Goal: Information Seeking & Learning: Understand process/instructions

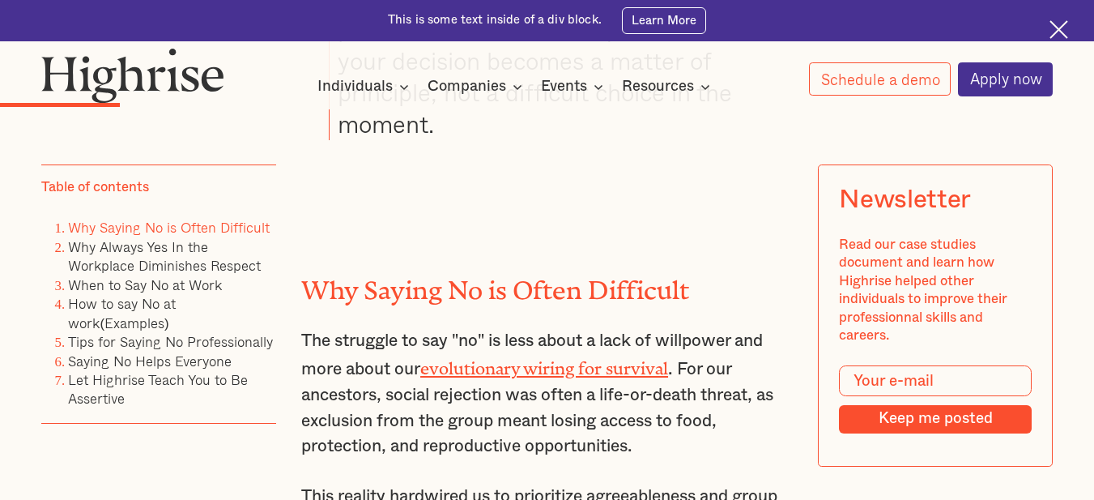
scroll to position [2673, 0]
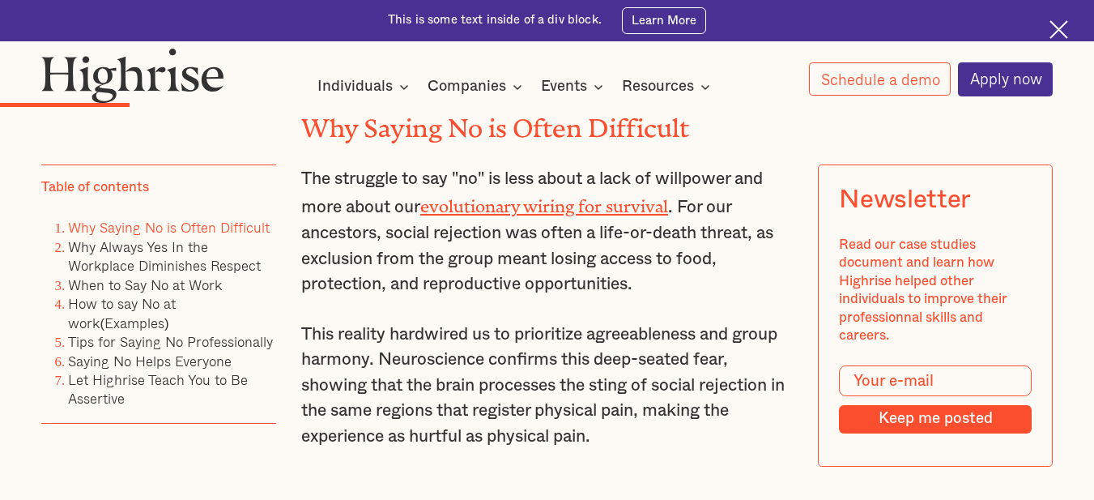
click at [1056, 28] on img at bounding box center [1059, 29] width 19 height 19
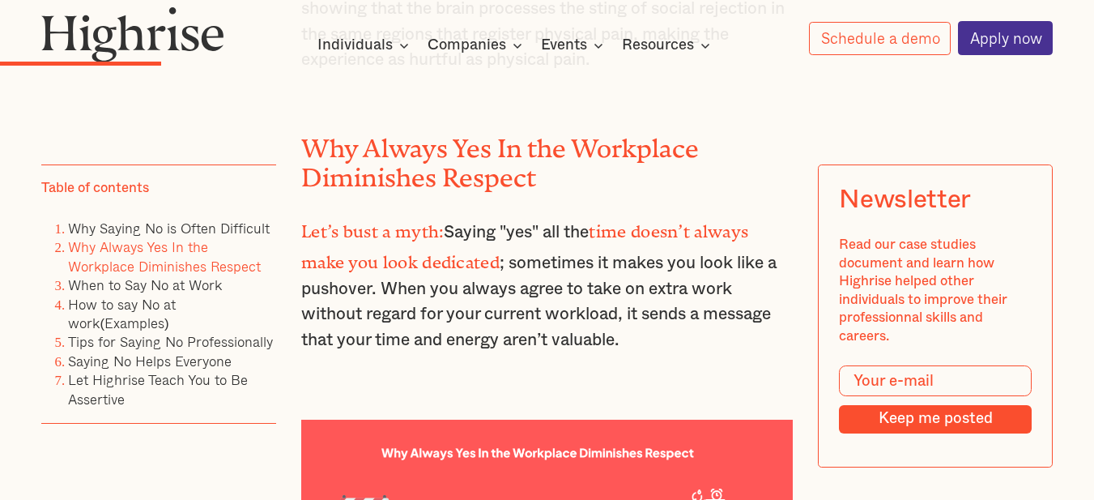
scroll to position [3036, 0]
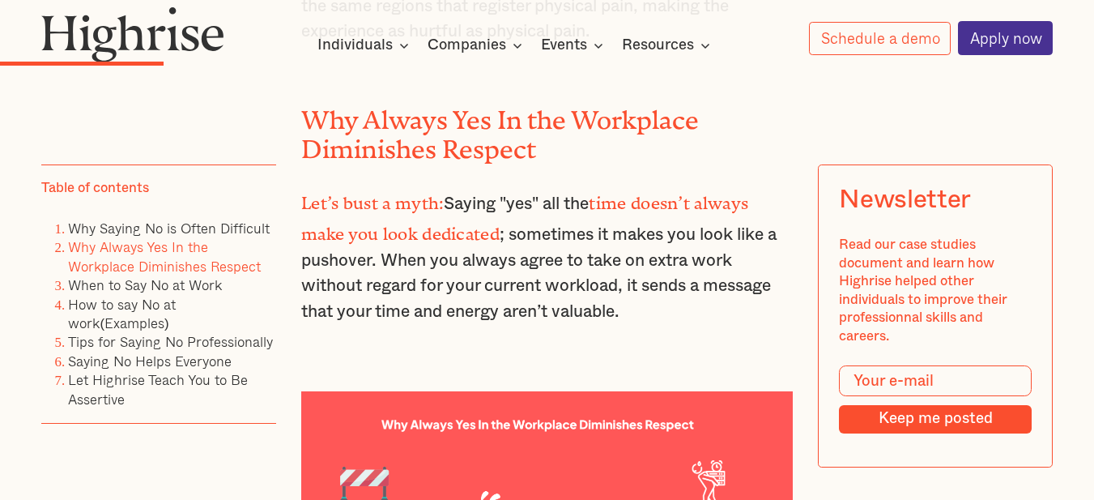
click at [637, 292] on p "Let’s bust a myth: Saying "yes" all the time doesn’t always make you look dedic…" at bounding box center [547, 255] width 492 height 138
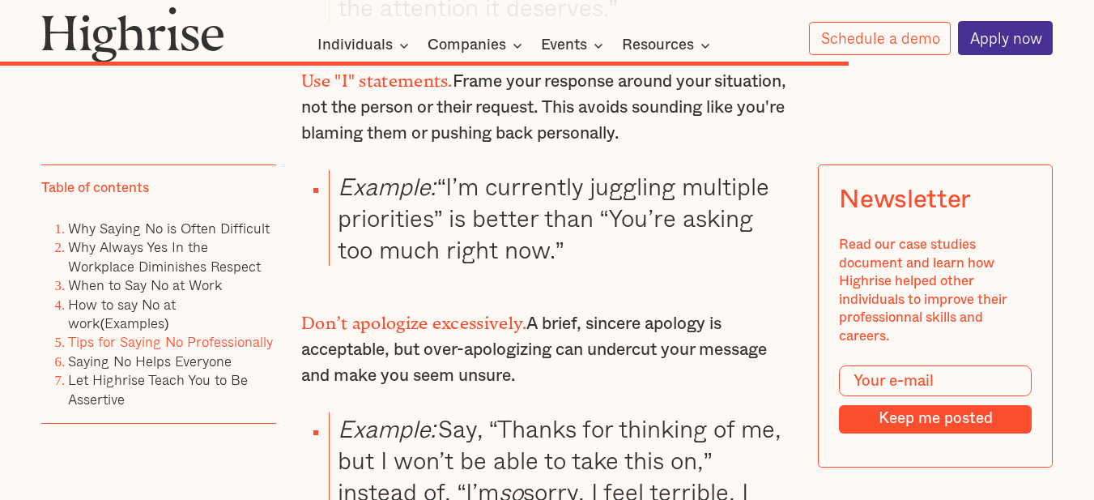
scroll to position [11297, 0]
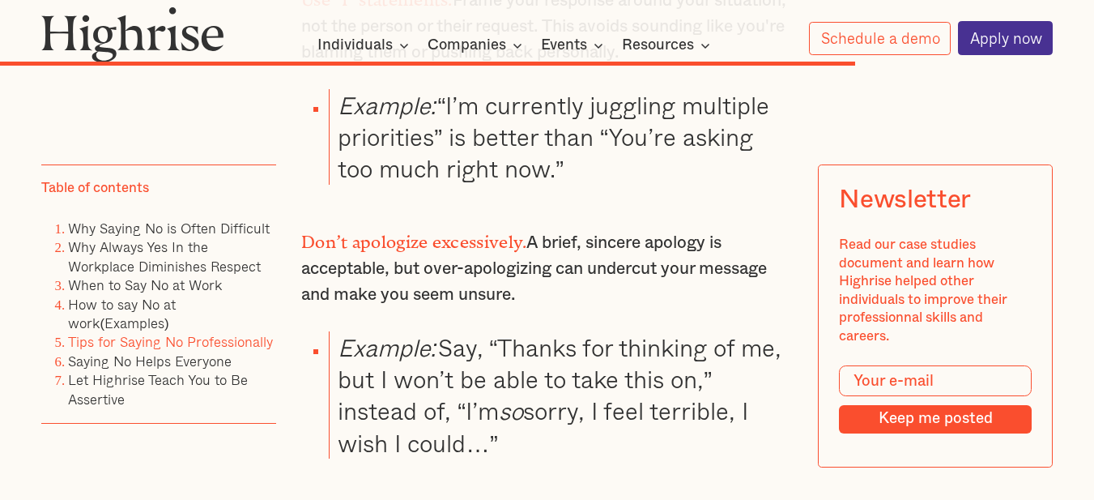
click at [556, 232] on p "Don’t apologize excessively. A brief, sincere apology is acceptable, but over-a…" at bounding box center [547, 266] width 492 height 82
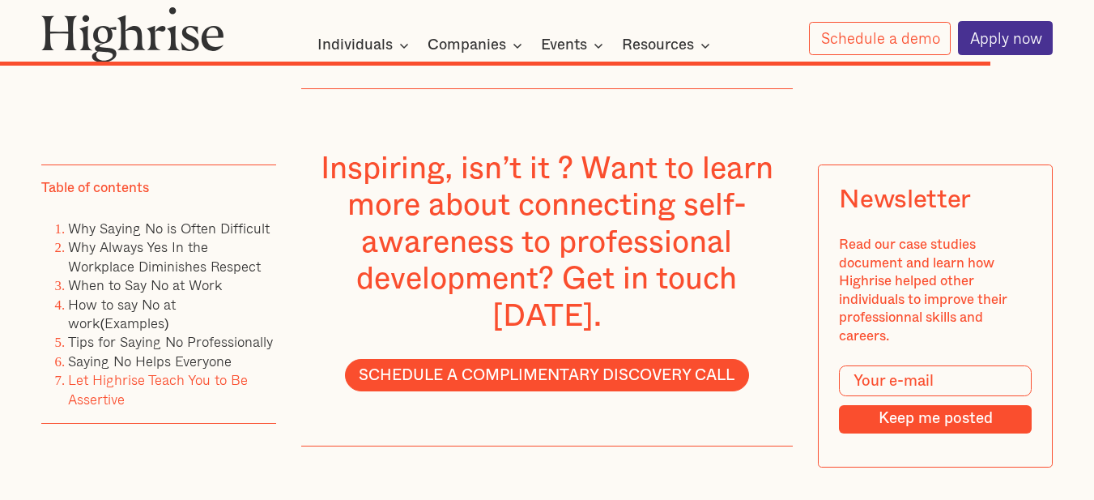
scroll to position [13159, 0]
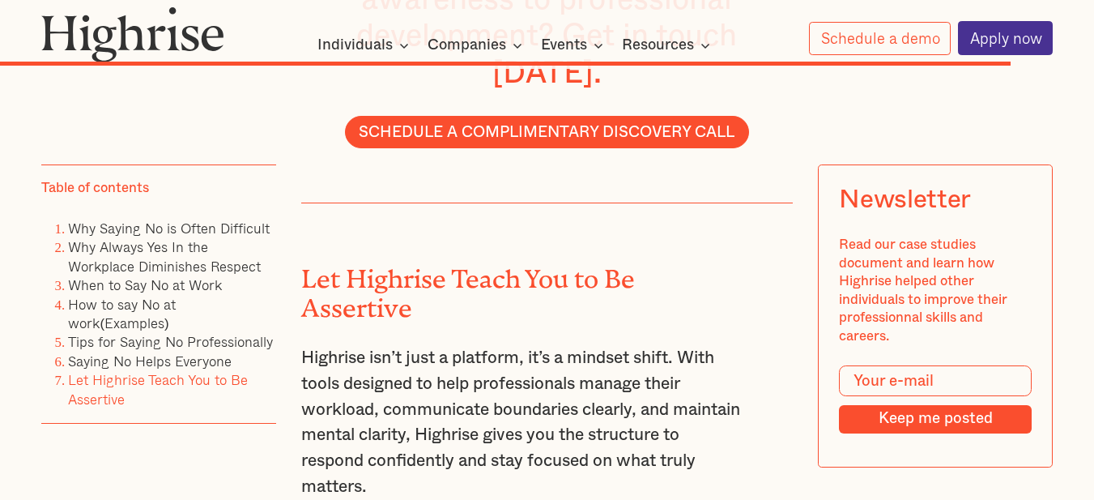
click at [351, 258] on h2 "Let Highrise Teach You to Be Assertive" at bounding box center [522, 287] width 442 height 58
copy h2 "Assertive"
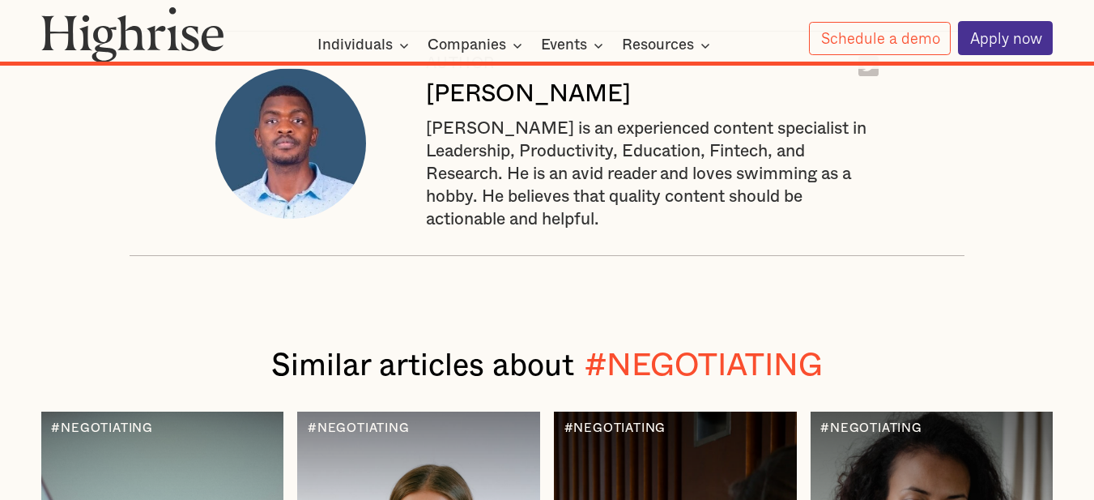
scroll to position [14455, 0]
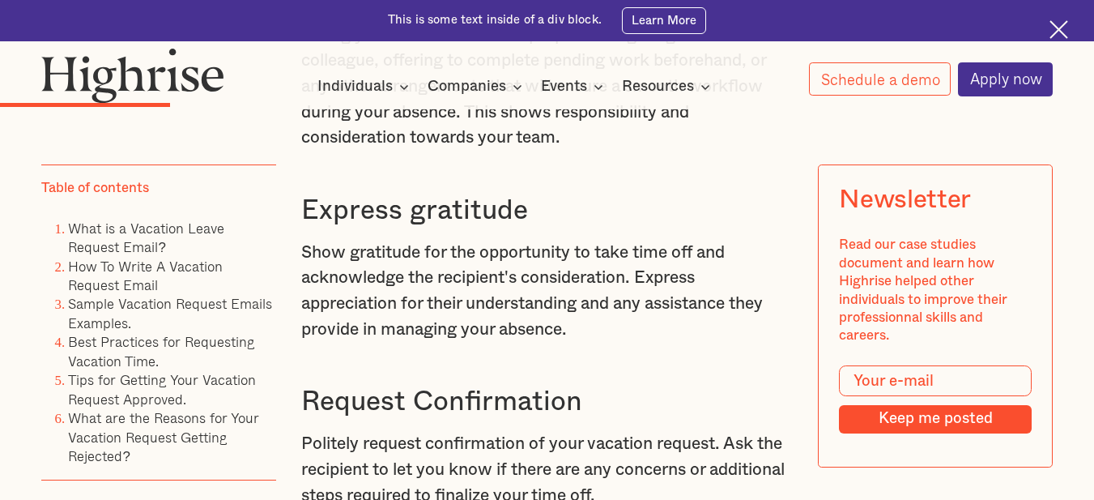
scroll to position [2834, 0]
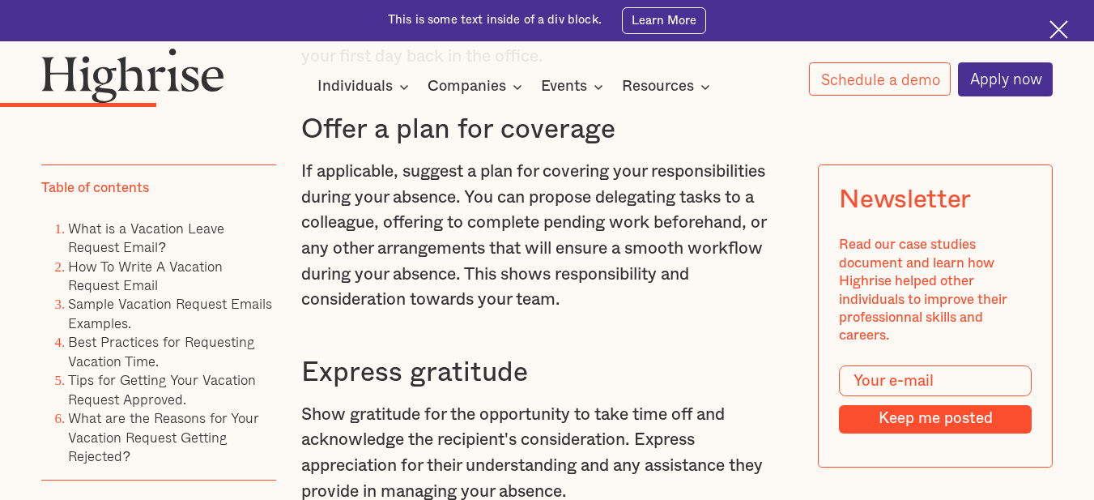
click at [684, 147] on h3 "Offer a plan for coverage" at bounding box center [547, 130] width 492 height 34
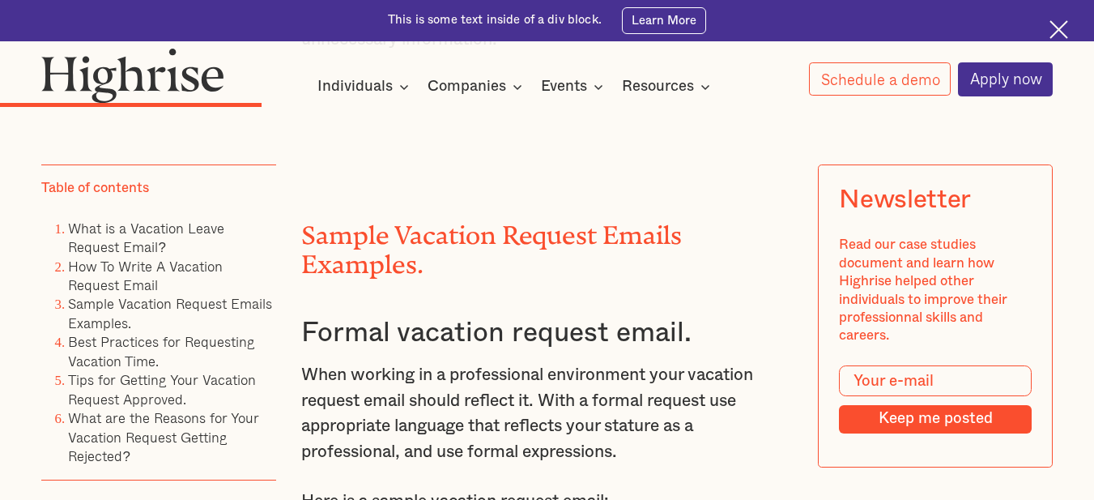
scroll to position [4049, 0]
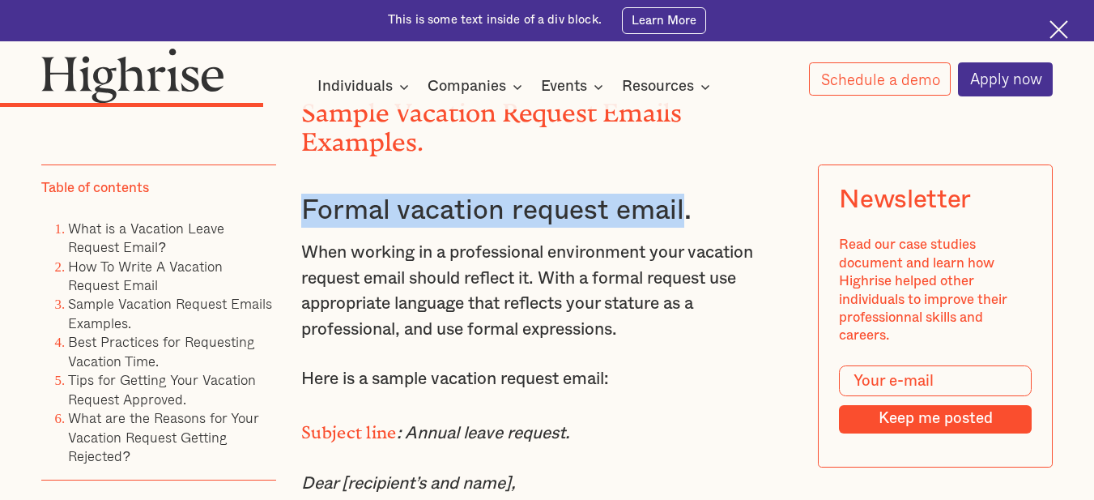
drag, startPoint x: 298, startPoint y: 275, endPoint x: 682, endPoint y: 293, distance: 384.3
click at [682, 228] on h3 "Formal vacation request email." at bounding box center [547, 211] width 492 height 34
copy h3 "Formal vacation request email"
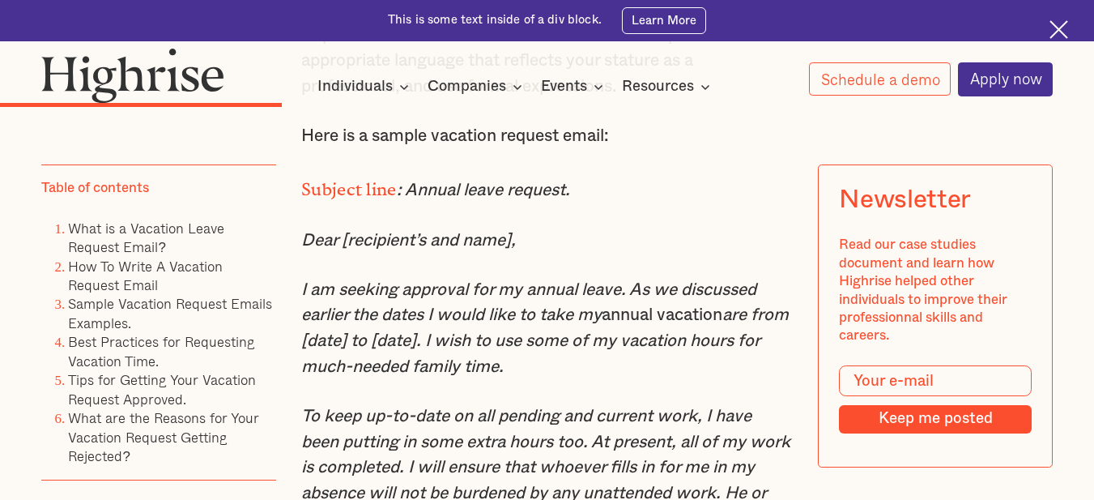
scroll to position [4130, 0]
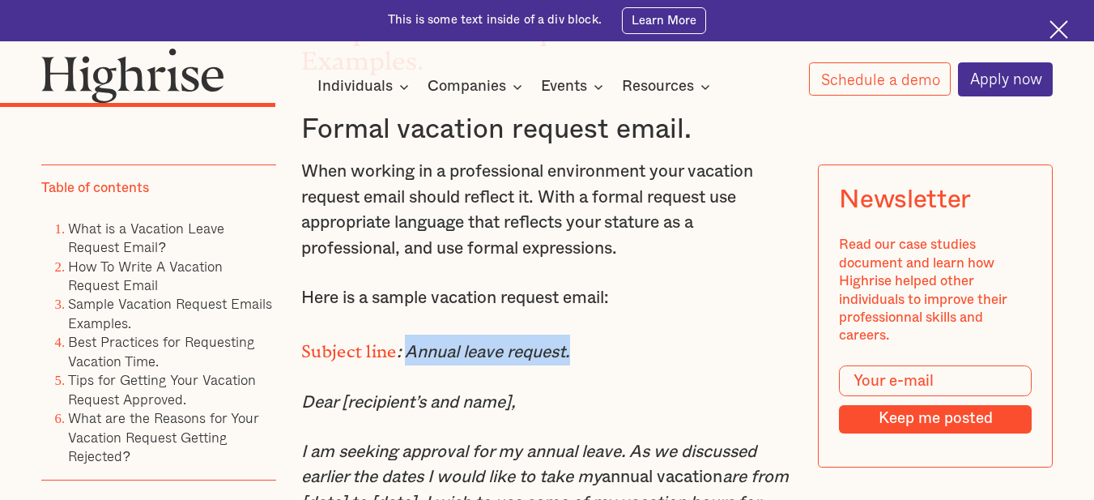
drag, startPoint x: 402, startPoint y: 417, endPoint x: 585, endPoint y: 424, distance: 182.4
click at [585, 365] on p "Subject line : Annual leave request." at bounding box center [547, 349] width 492 height 31
copy em "Annual leave request."
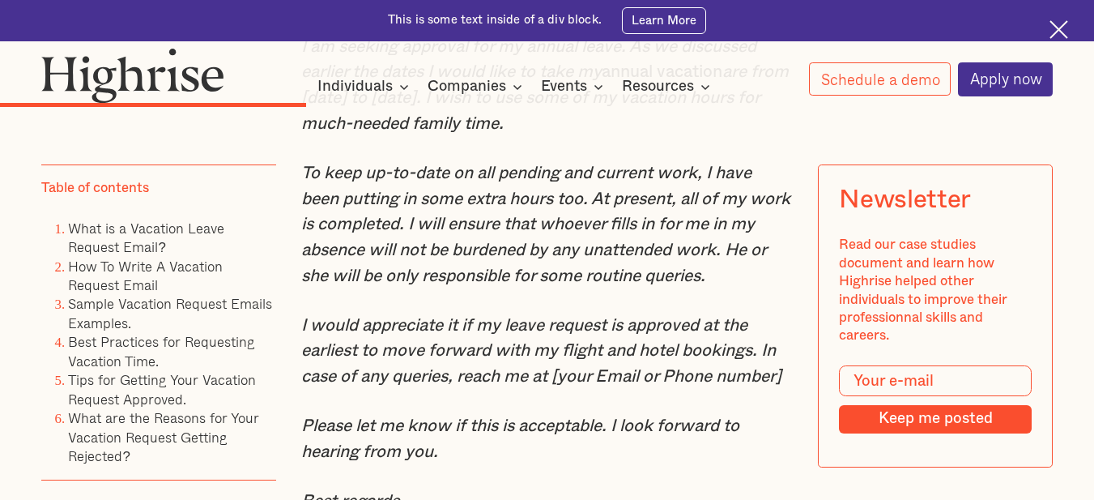
scroll to position [4454, 0]
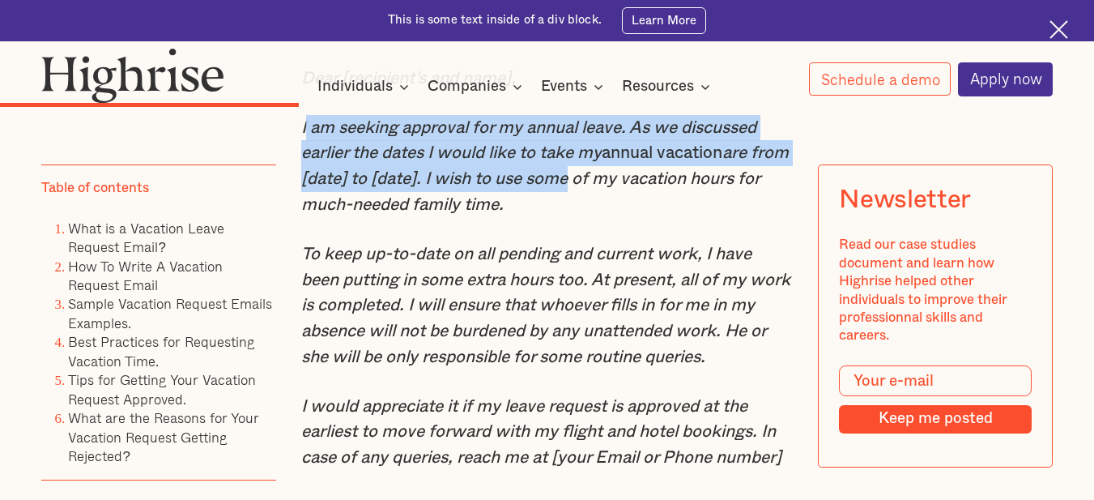
drag, startPoint x: 302, startPoint y: 194, endPoint x: 610, endPoint y: 248, distance: 312.5
click at [610, 218] on p "I am seeking approval for my annual leave. As we discussed earlier the dates I …" at bounding box center [547, 166] width 492 height 103
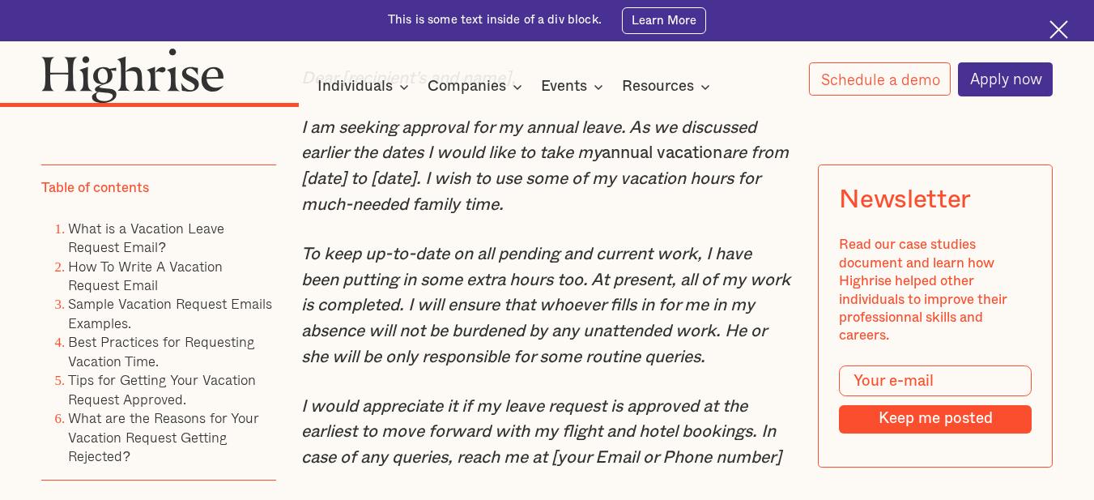
click at [315, 87] on em "Dear [recipient’s and name]," at bounding box center [408, 78] width 215 height 17
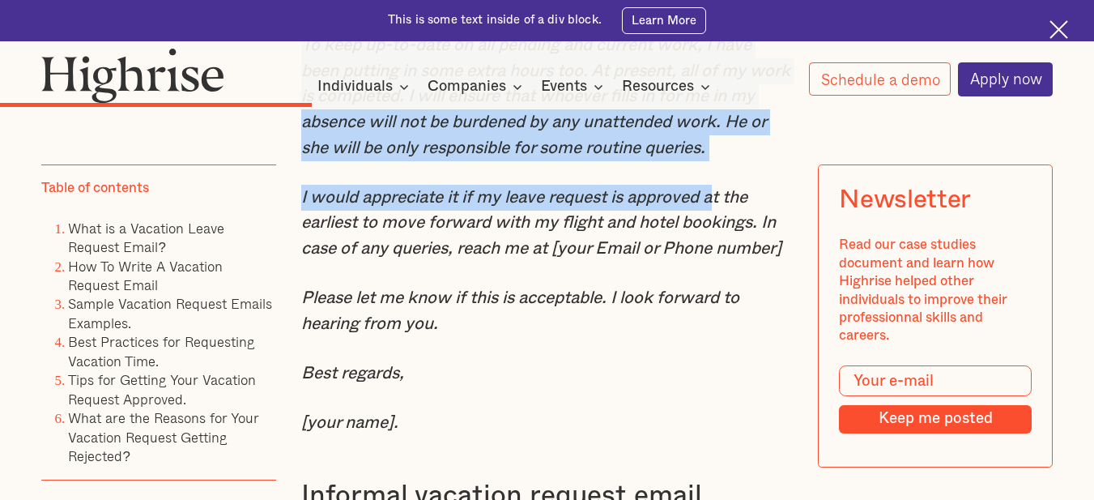
scroll to position [4778, 0]
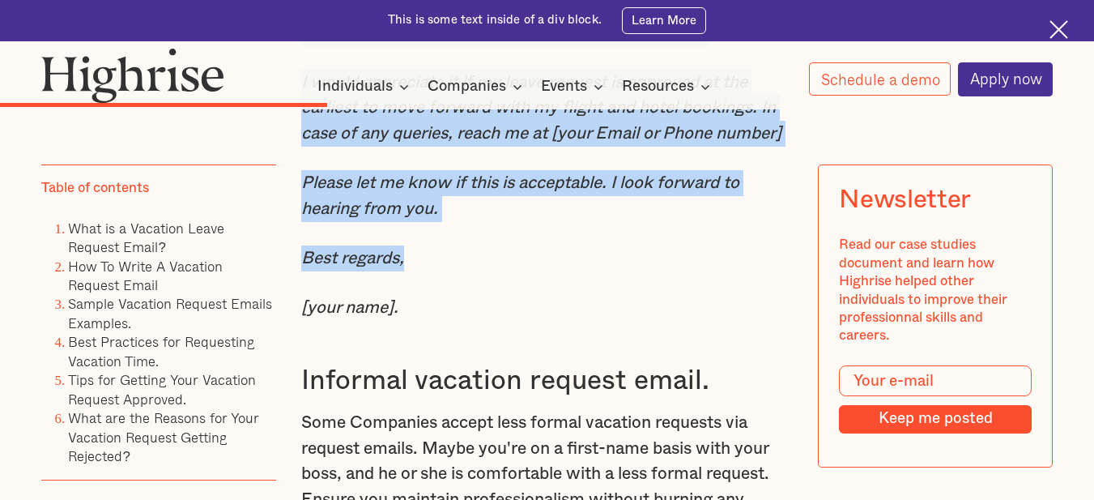
drag, startPoint x: 299, startPoint y: 140, endPoint x: 745, endPoint y: 334, distance: 486.7
click at [745, 334] on div "Sample Vacation Request Emails Examples. Formal vacation request email. When wo…" at bounding box center [547, 212] width 492 height 1806
copy div "Dear [recipient’s and name], I am seeking approval for my annual leave. As we d…"
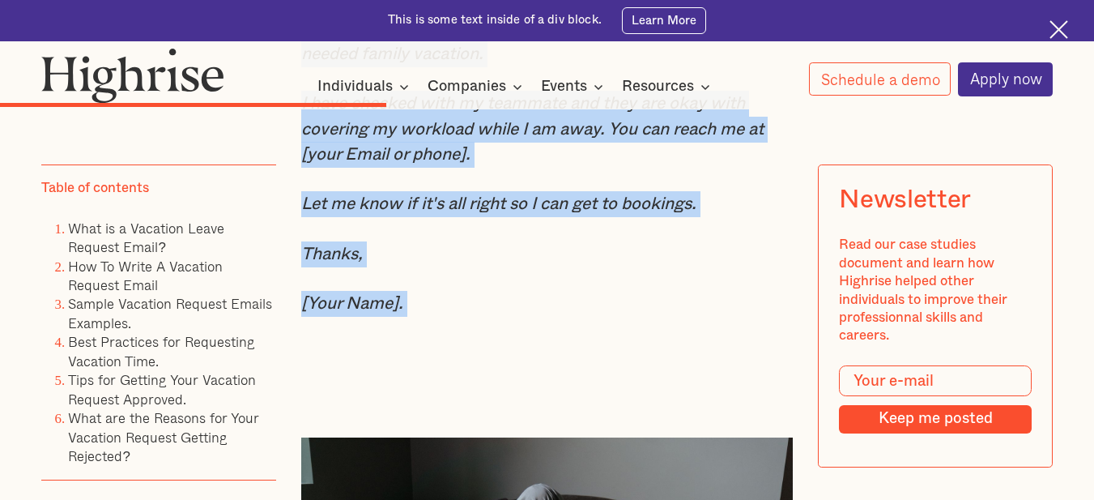
scroll to position [5507, 0]
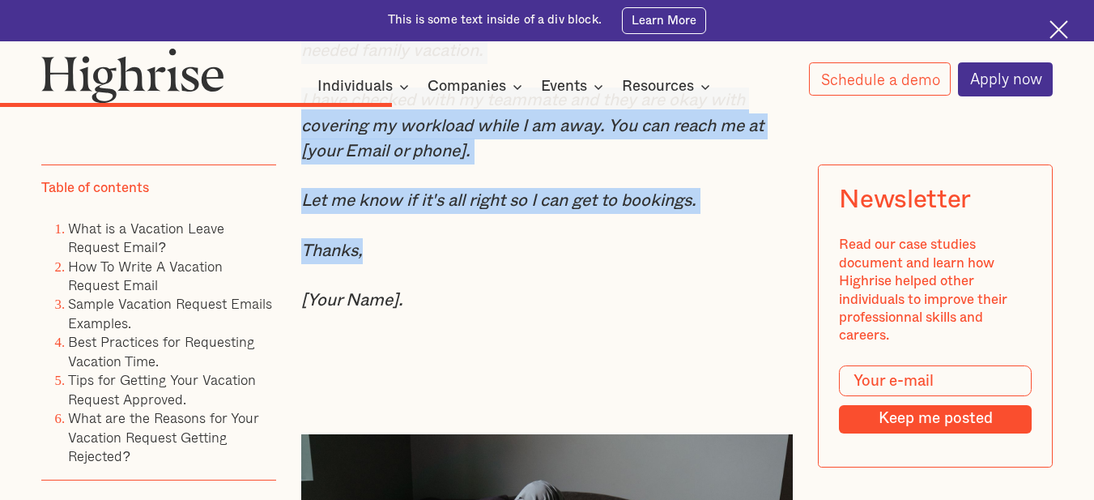
drag, startPoint x: 297, startPoint y: 288, endPoint x: 737, endPoint y: 316, distance: 440.6
copy div "Subject line : Vacation request. Hi [Recipient's name], I would like to request…"
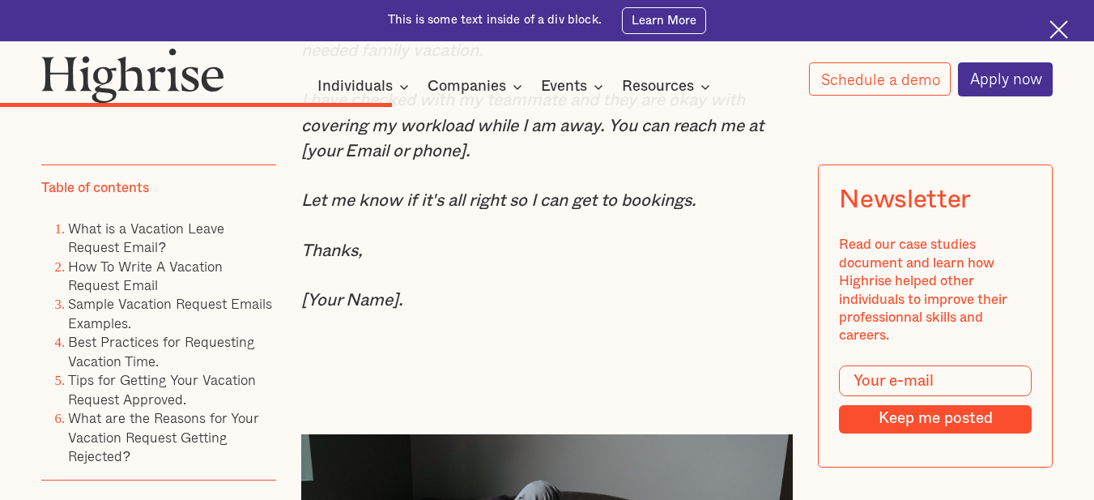
click at [536, 363] on p "‍" at bounding box center [547, 350] width 492 height 26
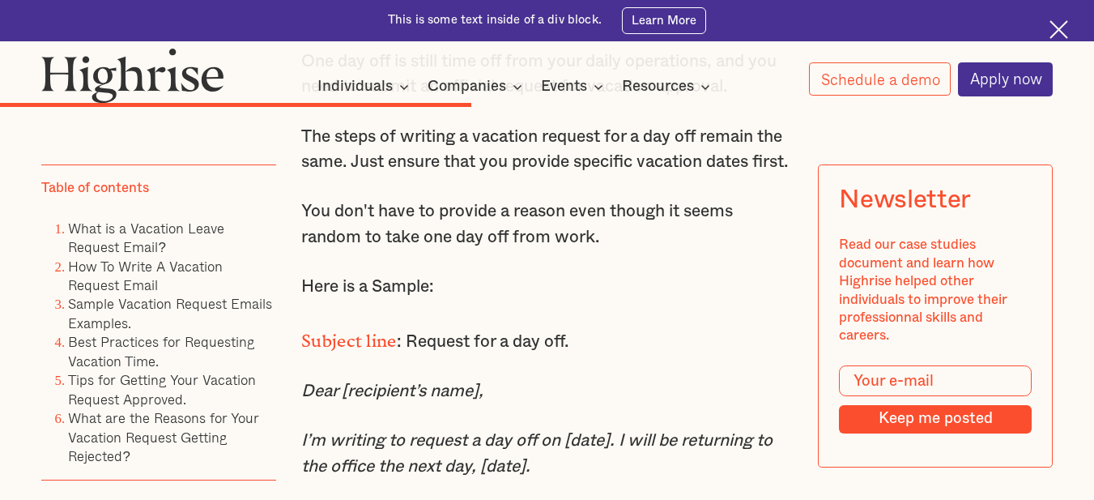
scroll to position [6236, 0]
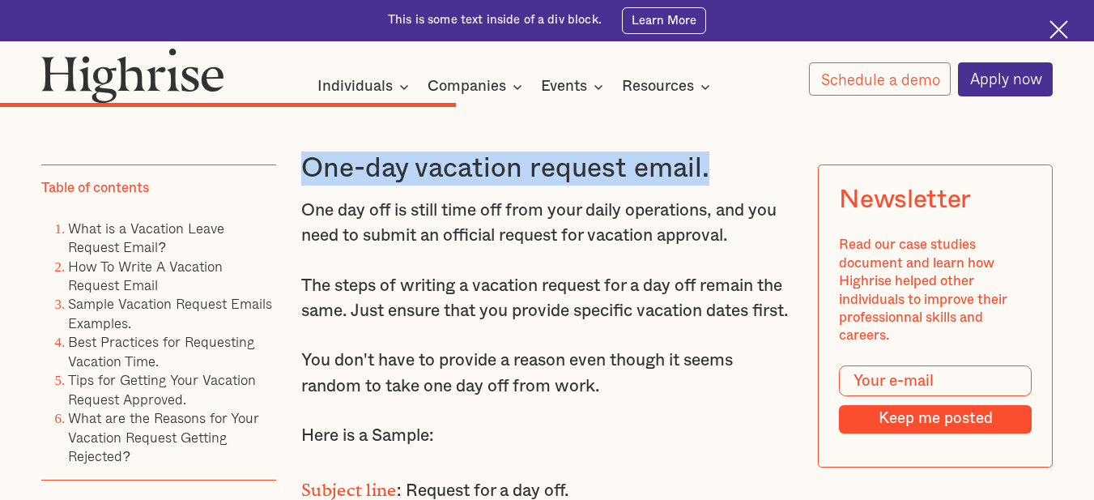
drag, startPoint x: 300, startPoint y: 248, endPoint x: 725, endPoint y: 248, distance: 424.4
click at [725, 185] on h3 "One-day vacation request email." at bounding box center [547, 168] width 492 height 34
copy h3 "One-day vacation request email."
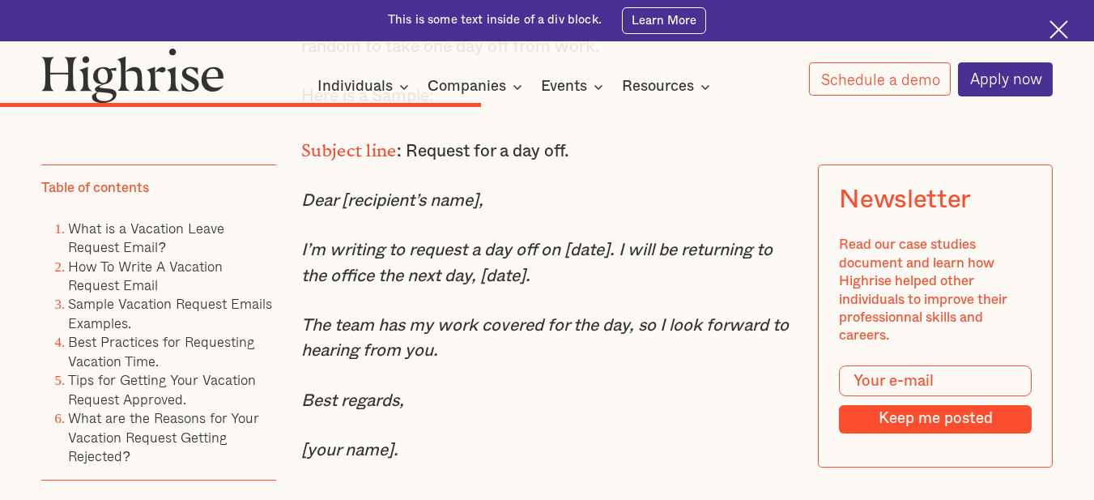
scroll to position [6641, 0]
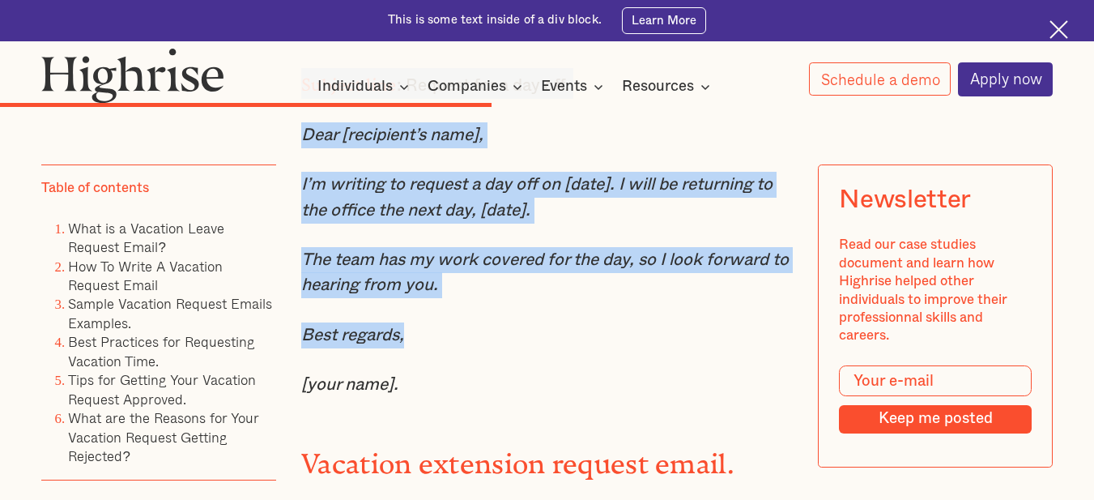
drag, startPoint x: 302, startPoint y: 186, endPoint x: 562, endPoint y: 416, distance: 347.1
click at [562, 416] on div "One-day vacation request email. One day off is still time off from your daily o…" at bounding box center [547, 374] width 492 height 1341
copy div "Subject line : Request for a day off. Dear [recipient’s name], I’m writing to r…"
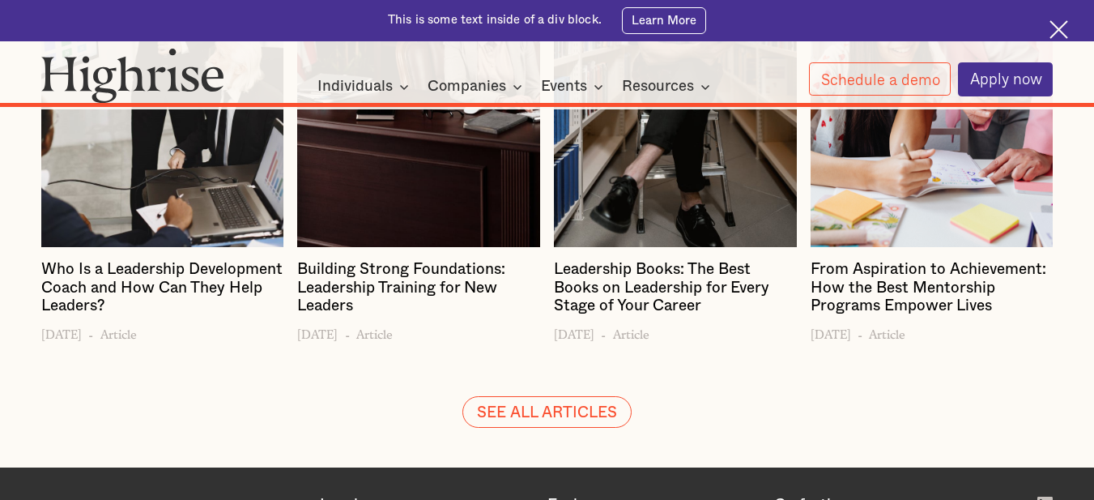
scroll to position [13929, 0]
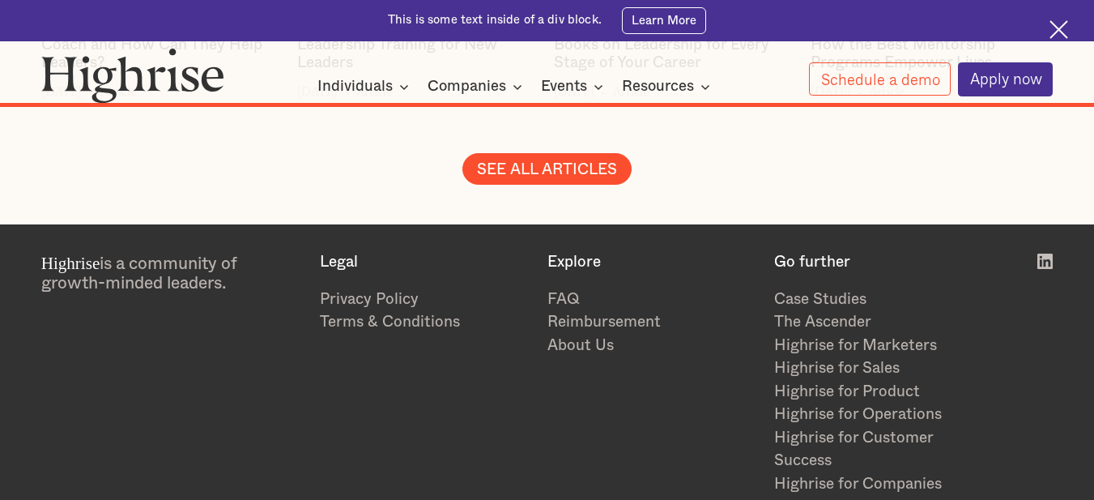
click at [560, 185] on link "SEE ALL ARTICLES" at bounding box center [546, 169] width 169 height 32
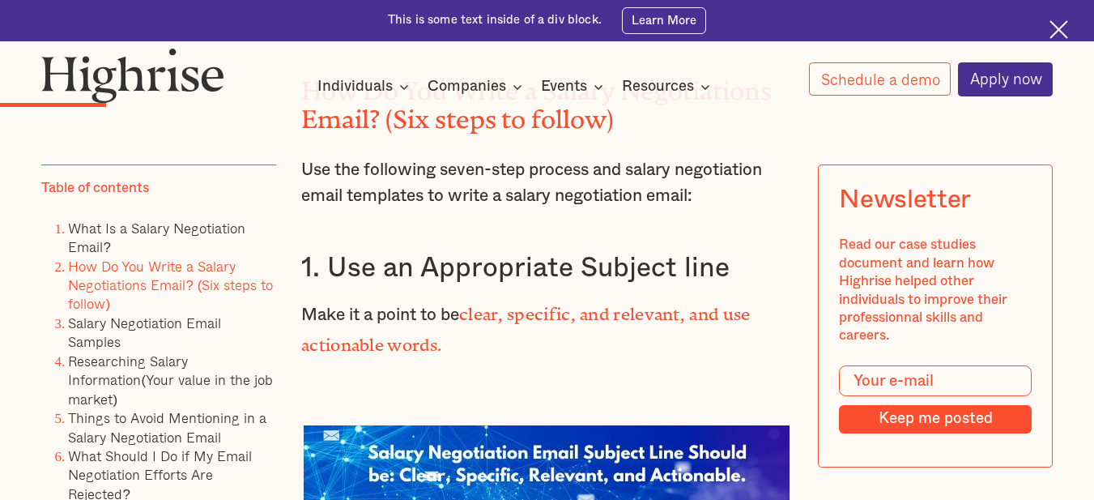
scroll to position [2446, 0]
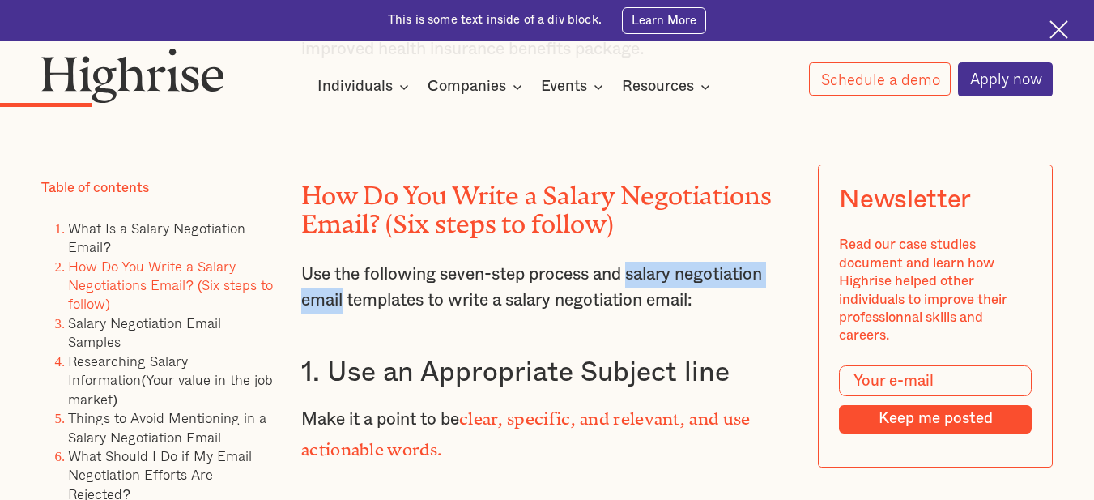
drag, startPoint x: 637, startPoint y: 277, endPoint x: 341, endPoint y: 309, distance: 297.4
click at [341, 309] on p "Use the following seven-step process and salary negotiation email templates to …" at bounding box center [547, 287] width 492 height 51
copy p "salary negotiation email"
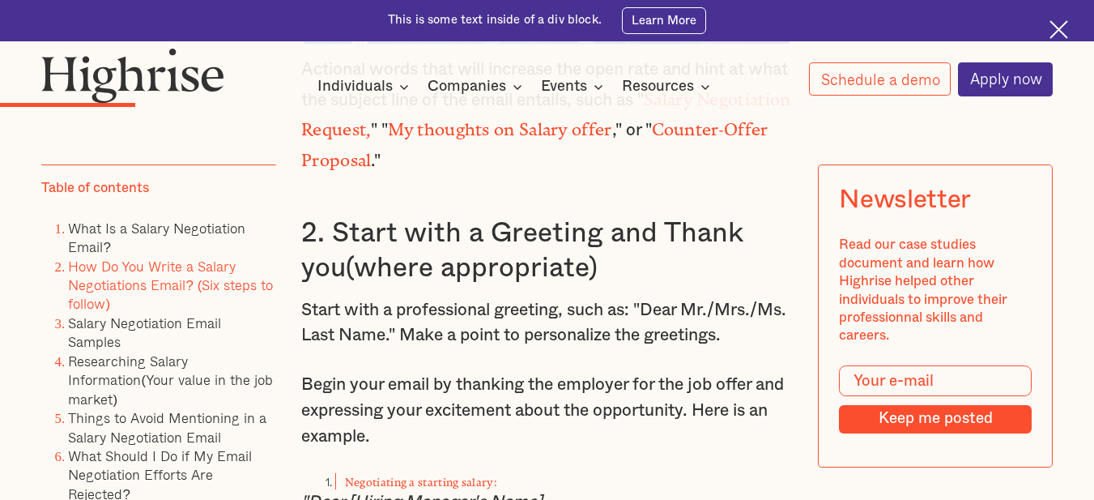
scroll to position [2770, 0]
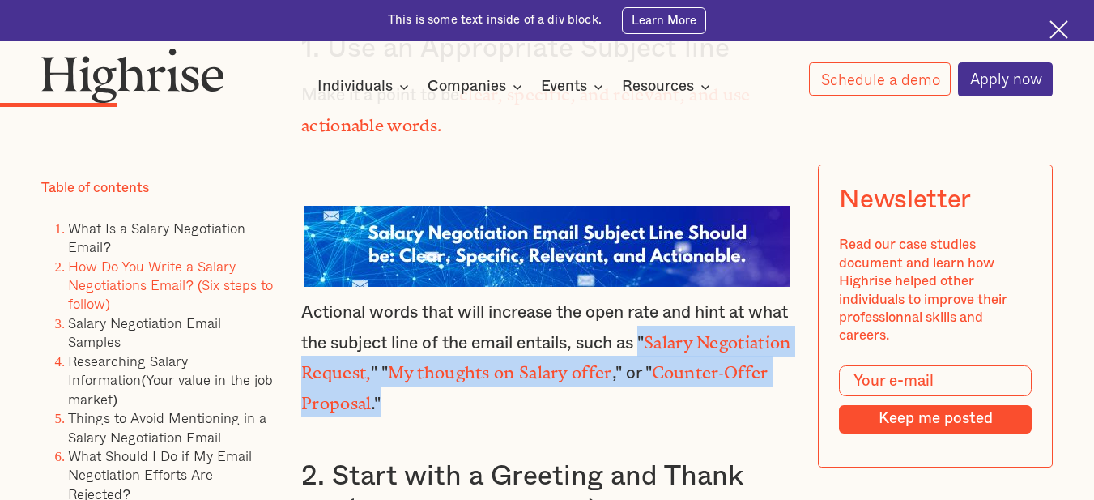
drag, startPoint x: 697, startPoint y: 328, endPoint x: 741, endPoint y: 384, distance: 71.0
click at [741, 384] on p "Actional words that will increase the open rate and hint at what the subject li…" at bounding box center [547, 358] width 492 height 117
copy p "" Salary Negotiation Request, " " My thoughts on Salary offer ," or " Counter-O…"
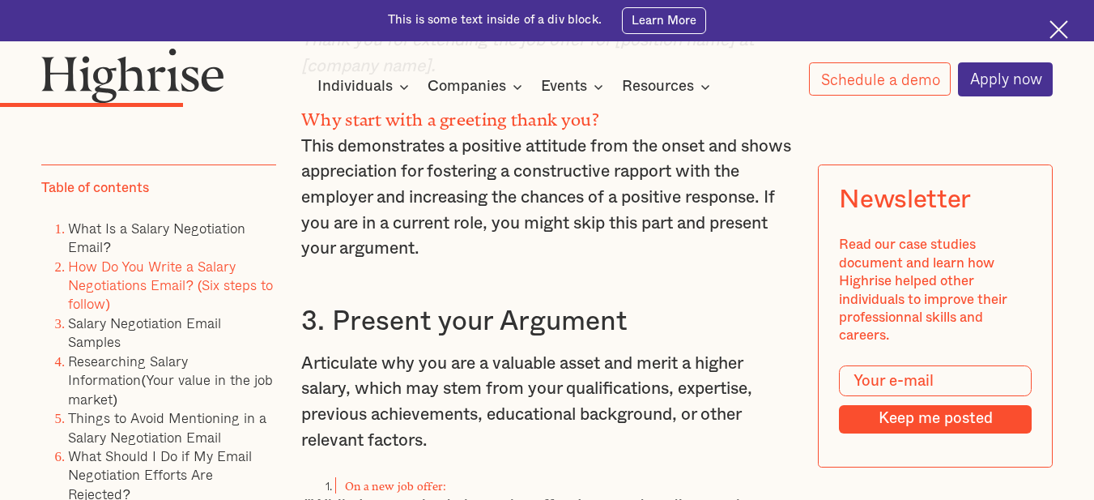
scroll to position [3661, 0]
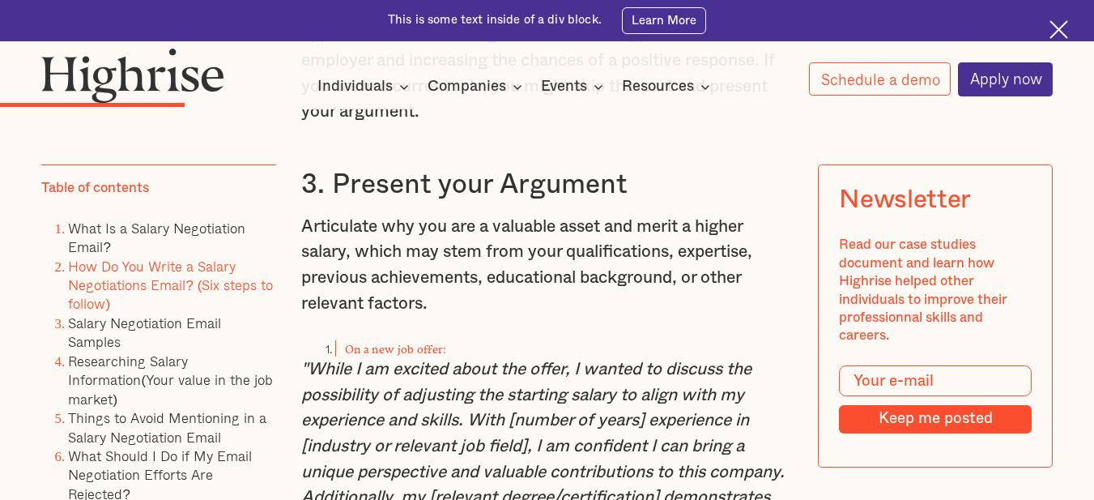
click at [678, 234] on p "Articulate why you are a valuable asset and merit a higher salary, which may st…" at bounding box center [547, 265] width 492 height 103
click at [678, 235] on p "Articulate why you are a valuable asset and merit a higher salary, which may st…" at bounding box center [547, 265] width 492 height 103
copy p "merit"
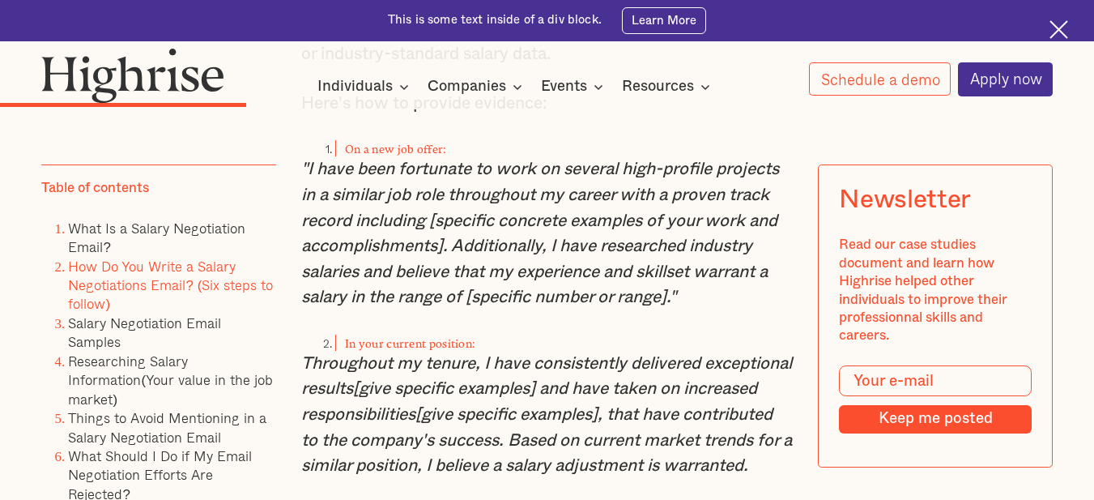
scroll to position [4600, 0]
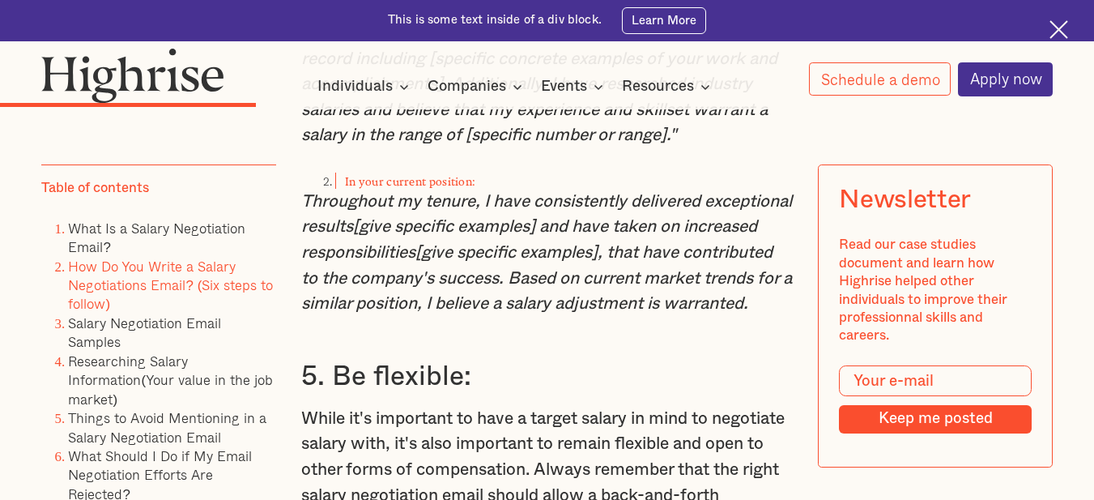
click at [456, 218] on em "Throughout my tenure, I have consistently delivered exceptional results[give sp…" at bounding box center [546, 253] width 491 height 120
copy em "tenure"
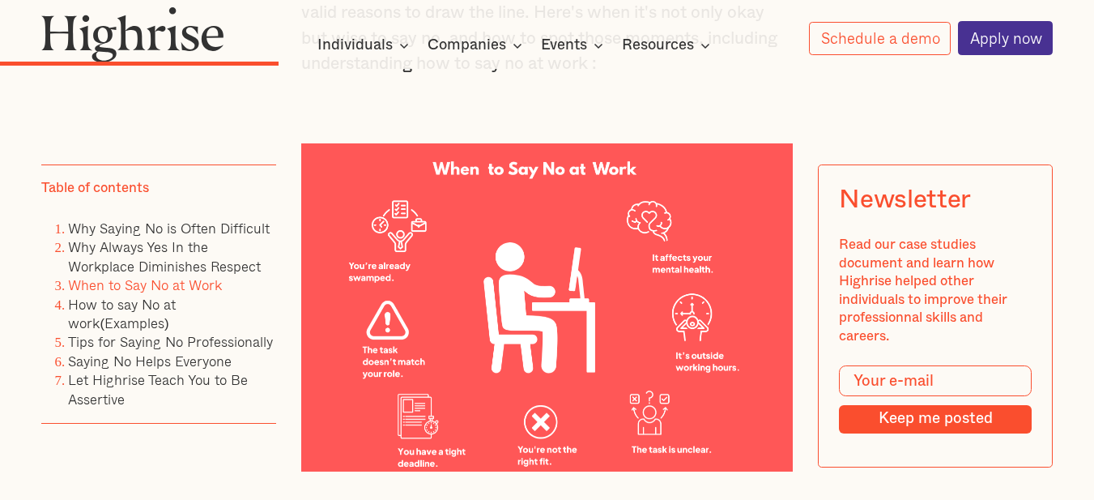
scroll to position [4330, 0]
